Goal: Check status

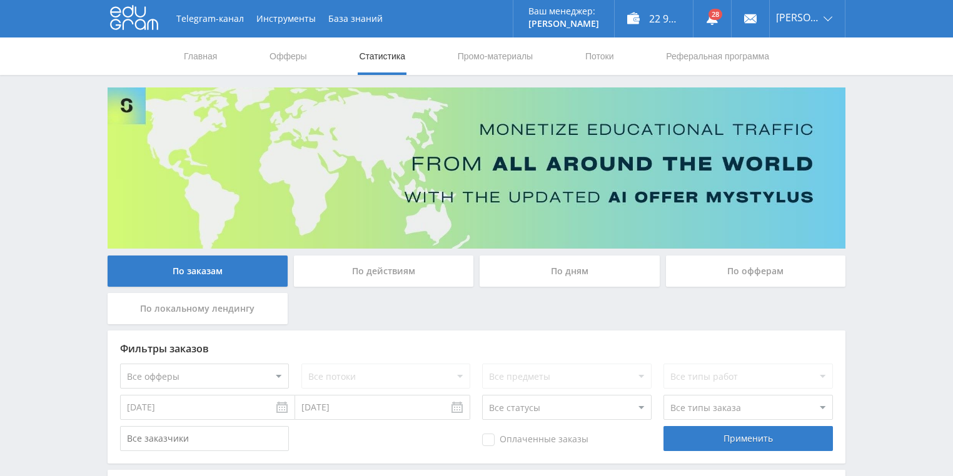
scroll to position [100, 0]
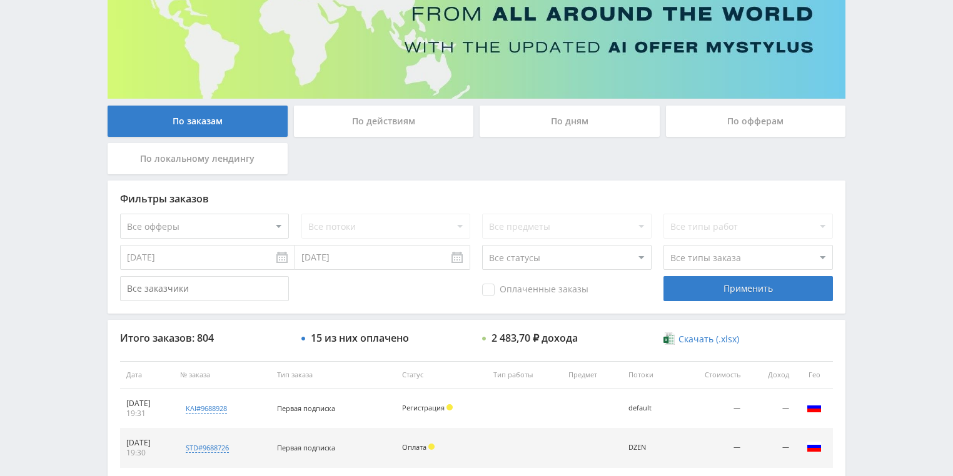
drag, startPoint x: 393, startPoint y: 118, endPoint x: 403, endPoint y: 148, distance: 31.4
click at [393, 118] on div "По действиям" at bounding box center [384, 121] width 180 height 31
click at [0, 0] on input "По действиям" at bounding box center [0, 0] width 0 height 0
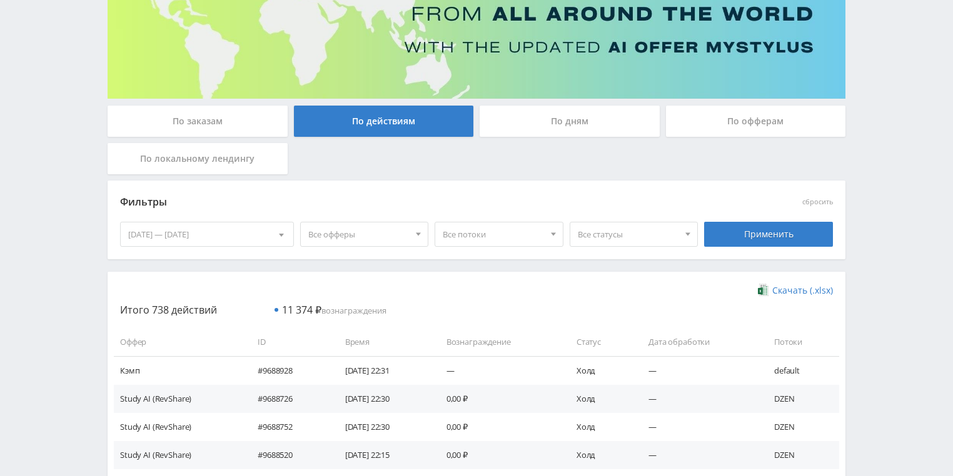
click at [552, 124] on div "По дням" at bounding box center [570, 121] width 180 height 31
click at [0, 0] on input "По дням" at bounding box center [0, 0] width 0 height 0
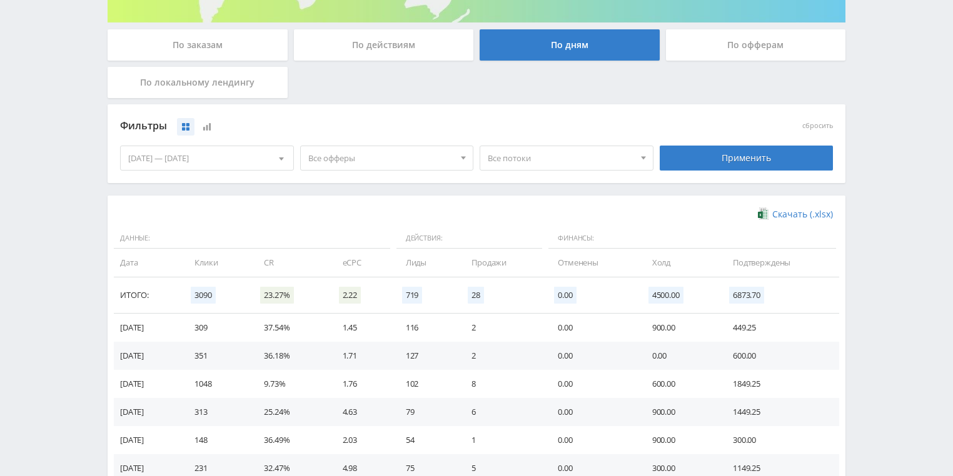
scroll to position [300, 0]
